Goal: Navigation & Orientation: Find specific page/section

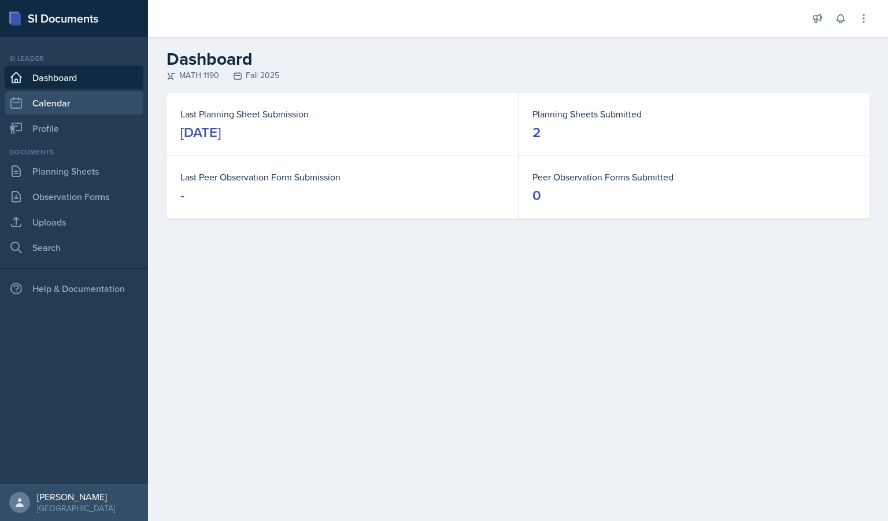
click at [60, 101] on link "Calendar" at bounding box center [74, 102] width 139 height 23
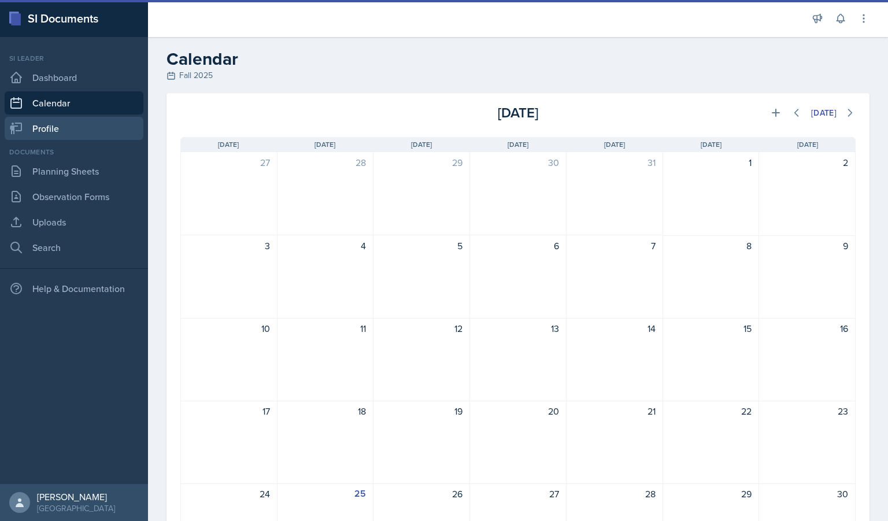
click at [62, 130] on link "Profile" at bounding box center [74, 128] width 139 height 23
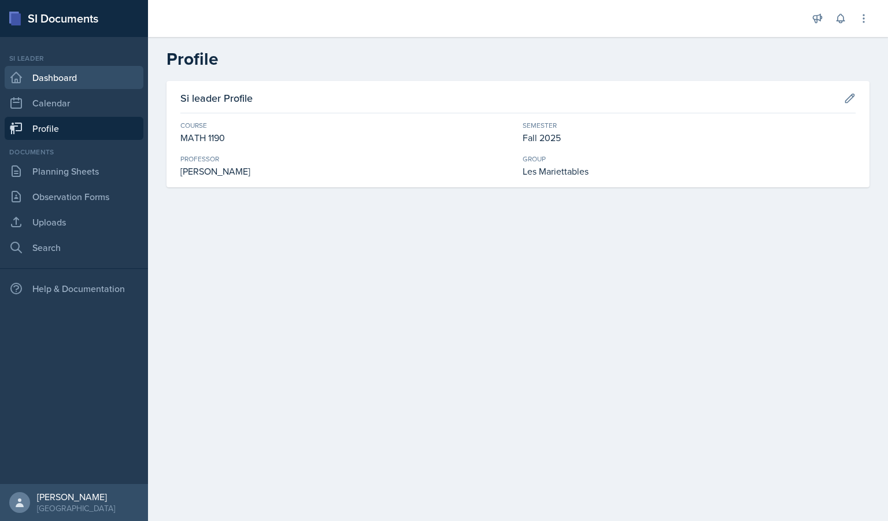
click at [79, 81] on link "Dashboard" at bounding box center [74, 77] width 139 height 23
